Goal: Information Seeking & Learning: Learn about a topic

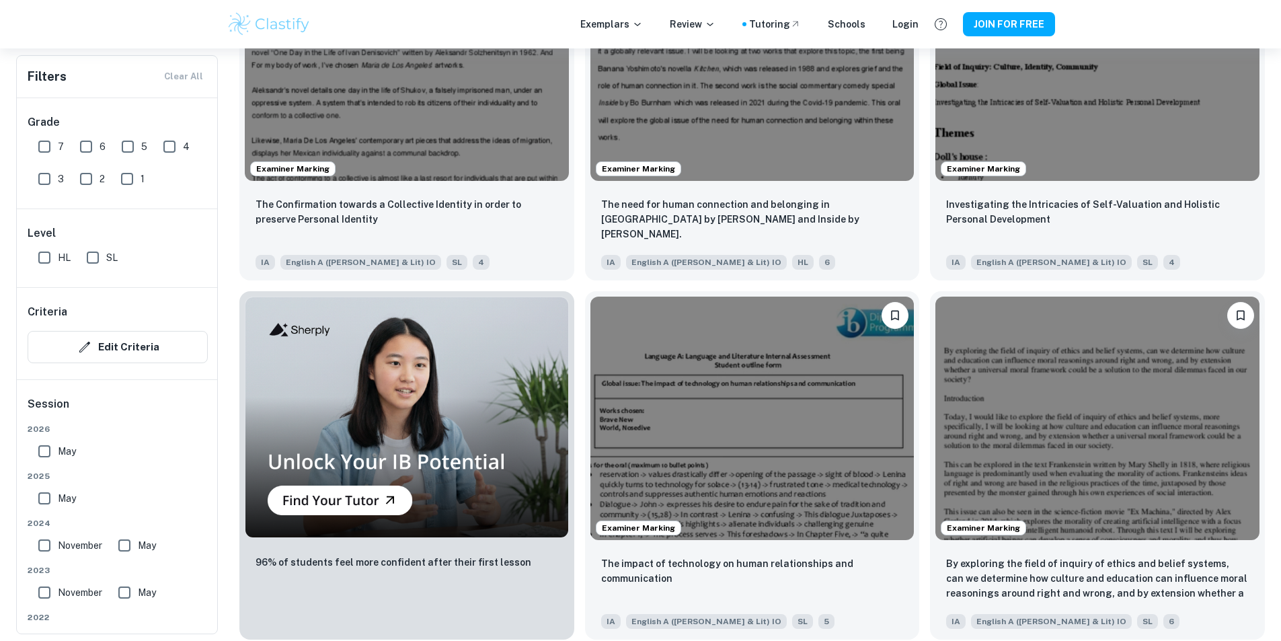
scroll to position [782, 0]
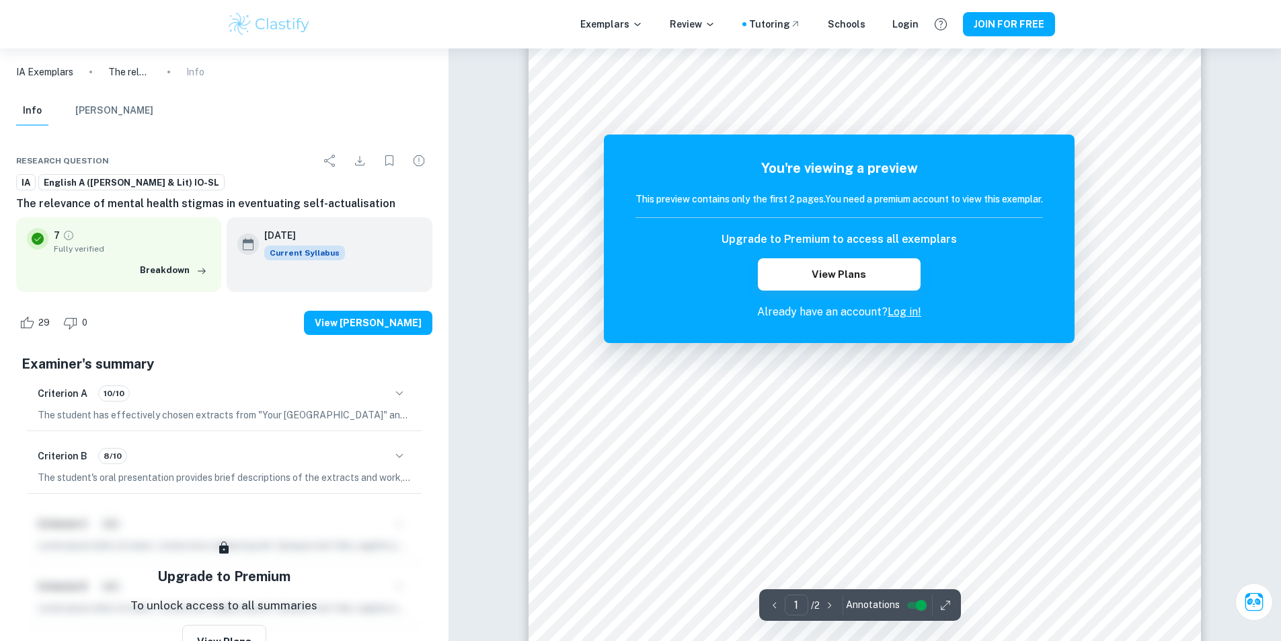
scroll to position [202, 0]
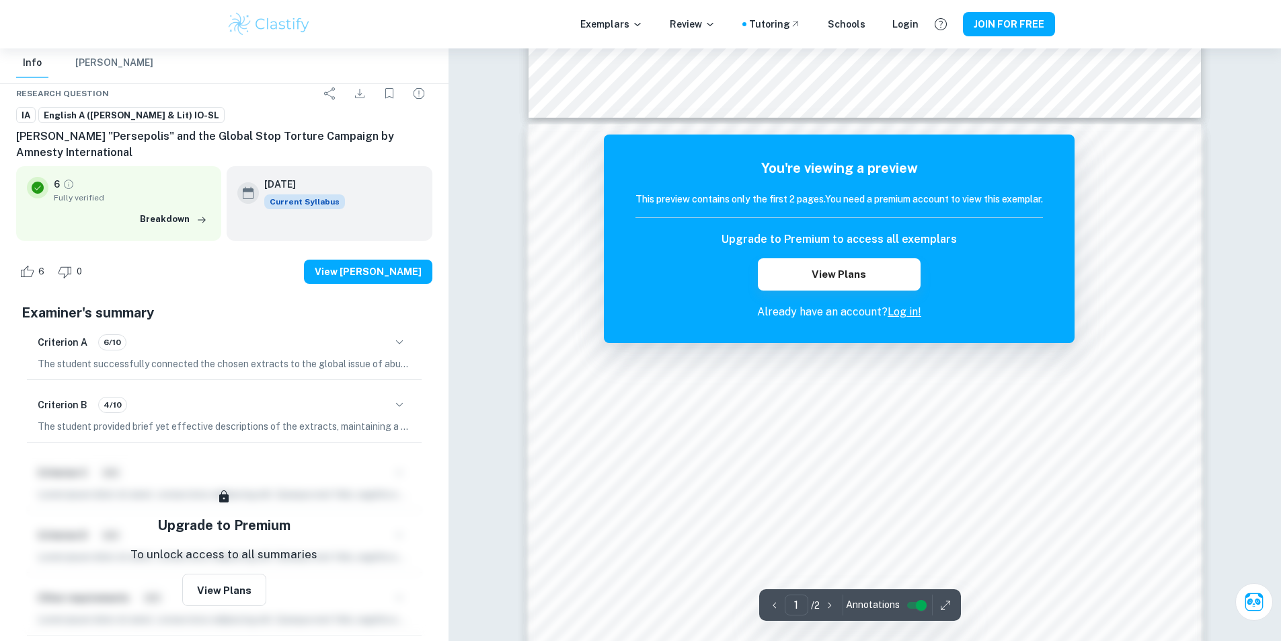
scroll to position [1076, 0]
